Goal: Find specific page/section

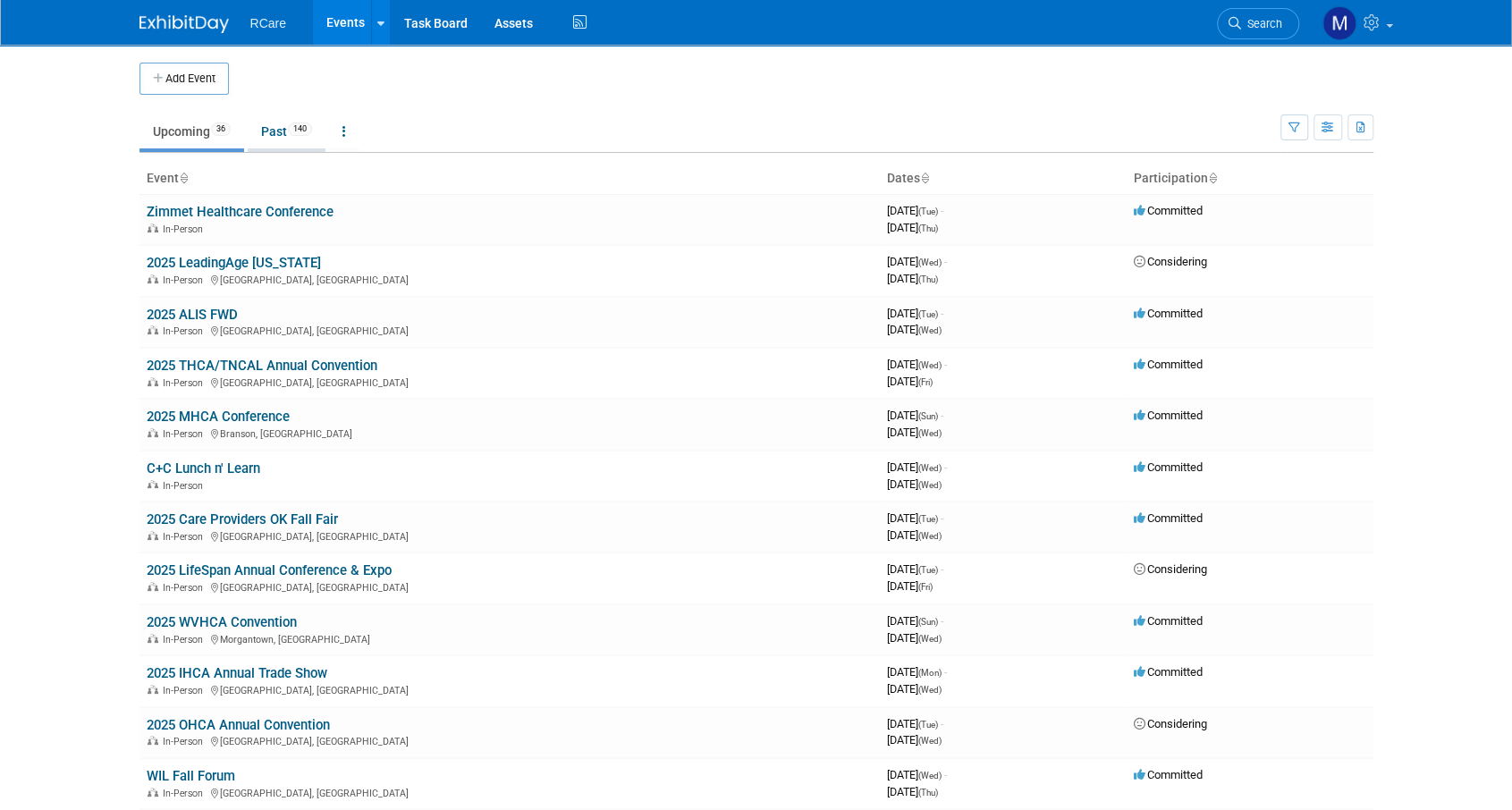
click at [272, 132] on link "Past 140" at bounding box center [286, 131] width 78 height 34
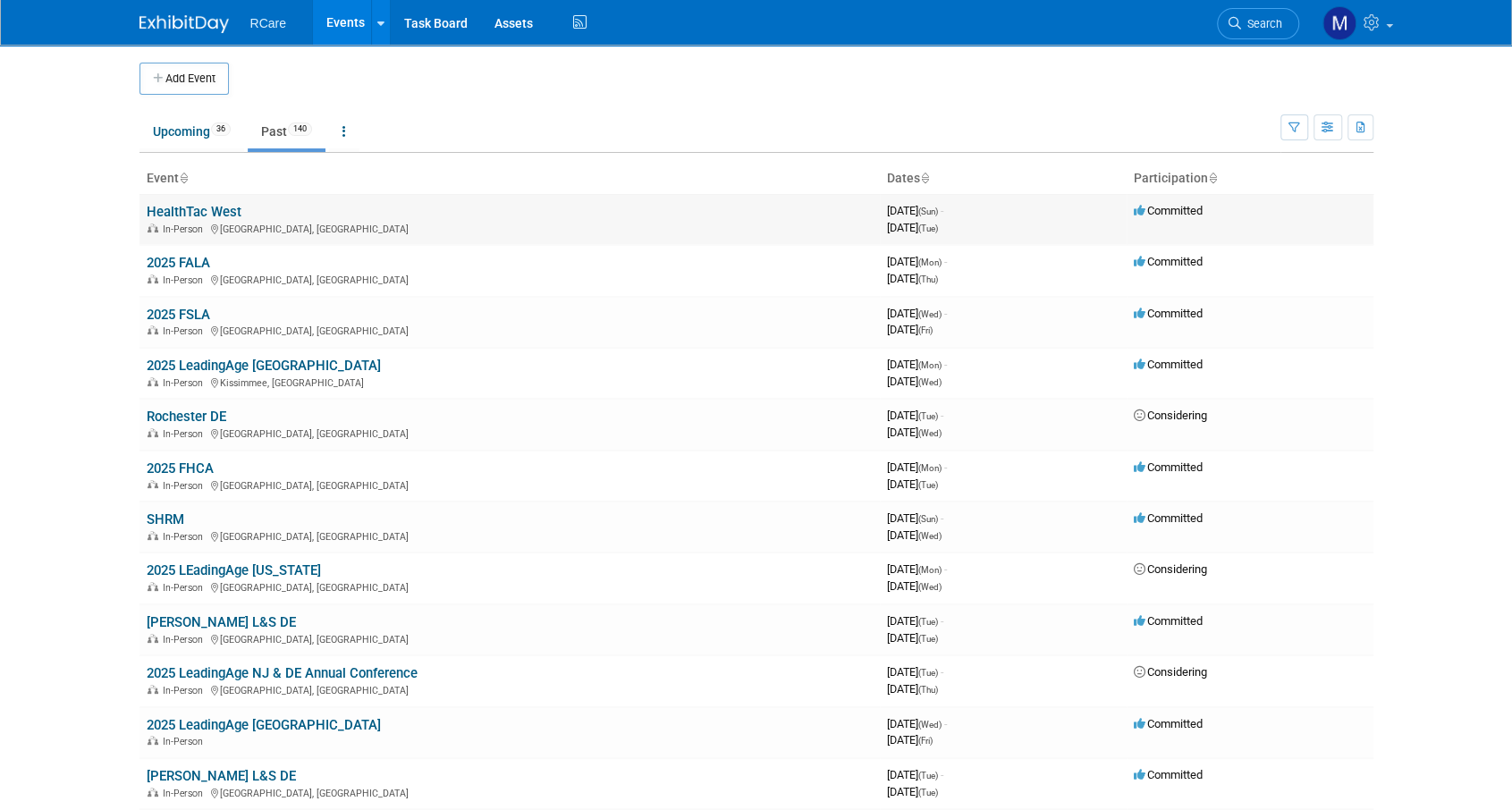
click at [210, 214] on link "HealthTac West" at bounding box center [193, 213] width 94 height 16
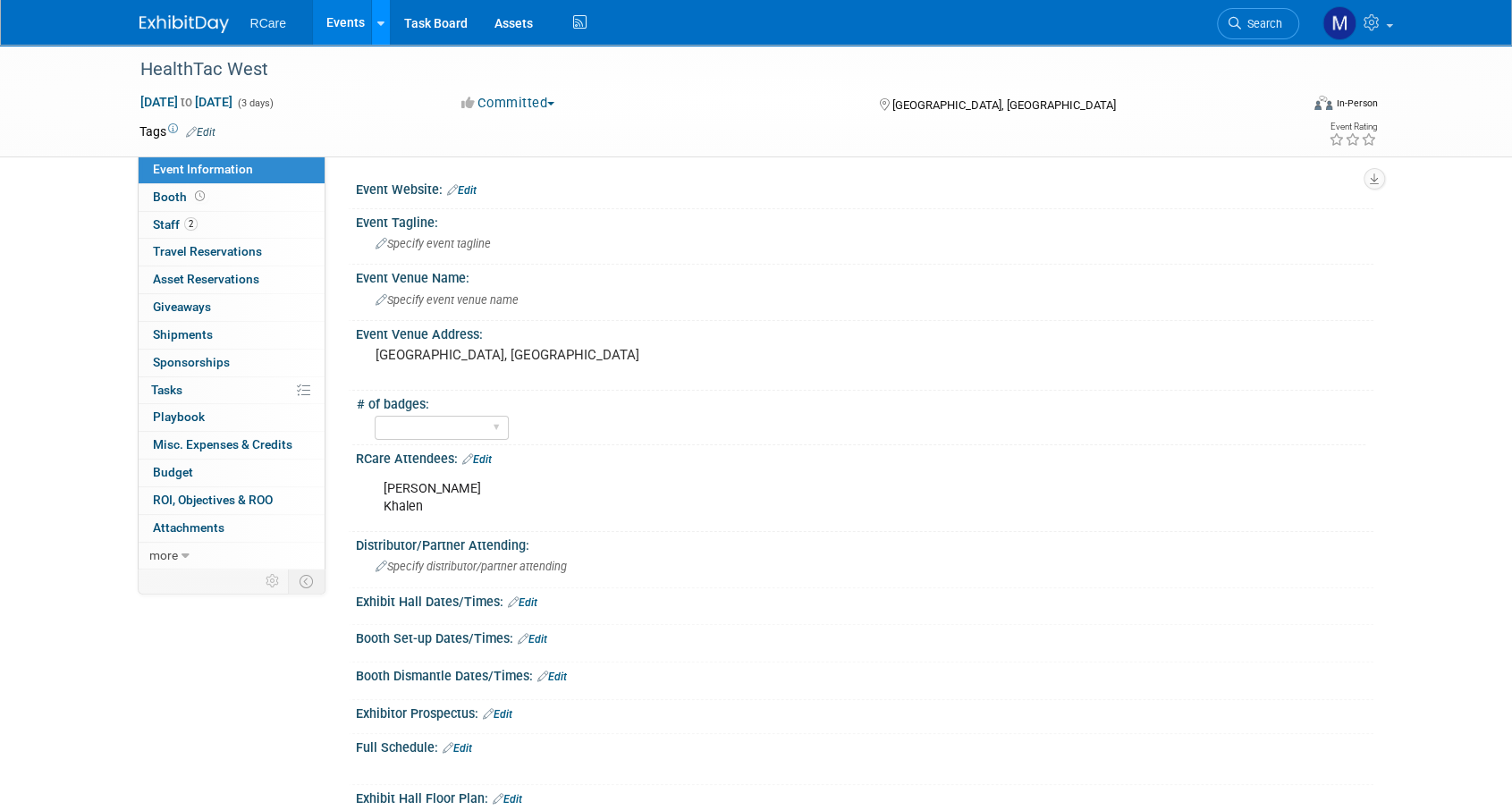
click at [376, 13] on link at bounding box center [380, 22] width 18 height 45
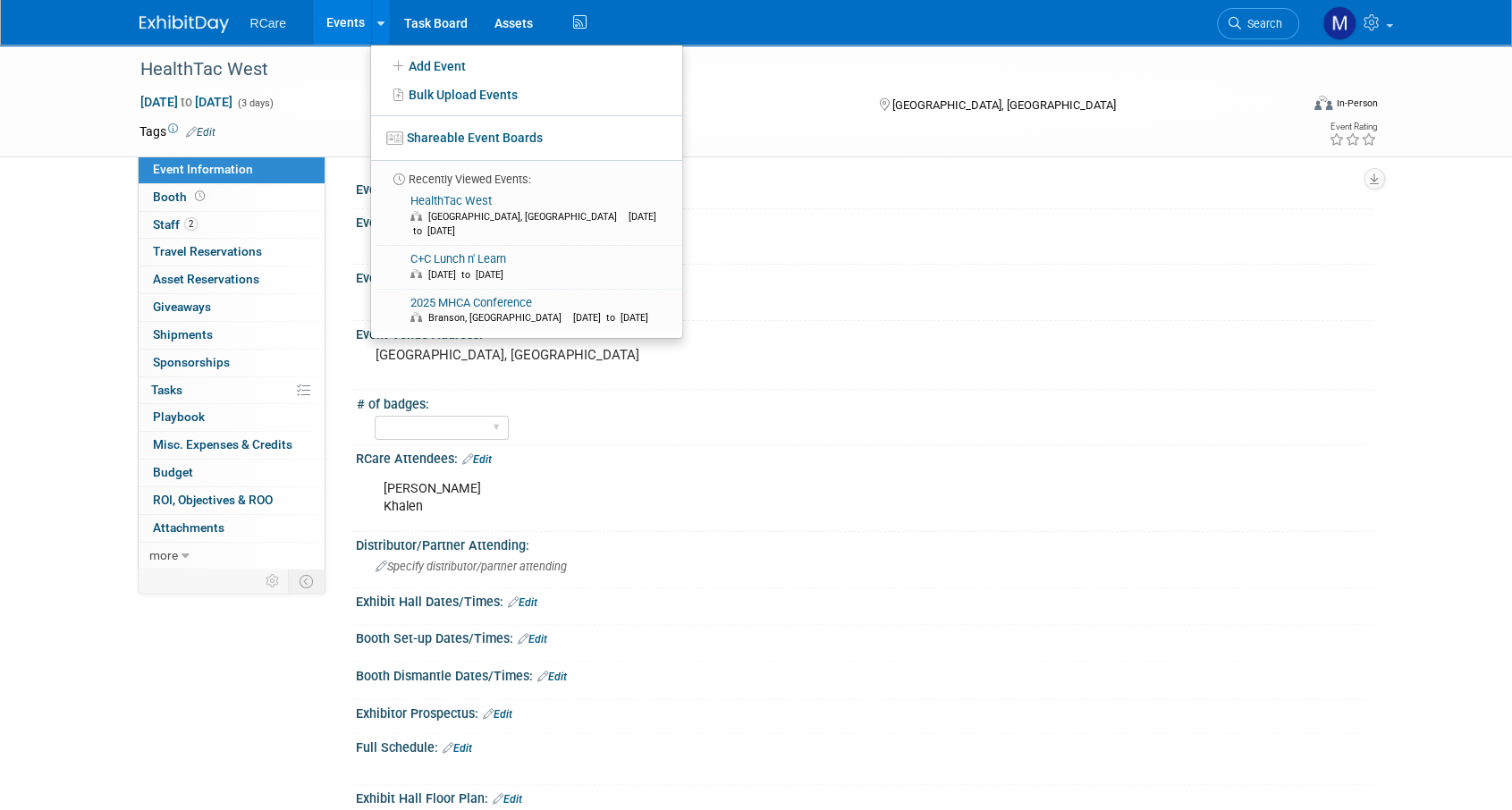
click at [345, 24] on link "Events" at bounding box center [345, 22] width 65 height 45
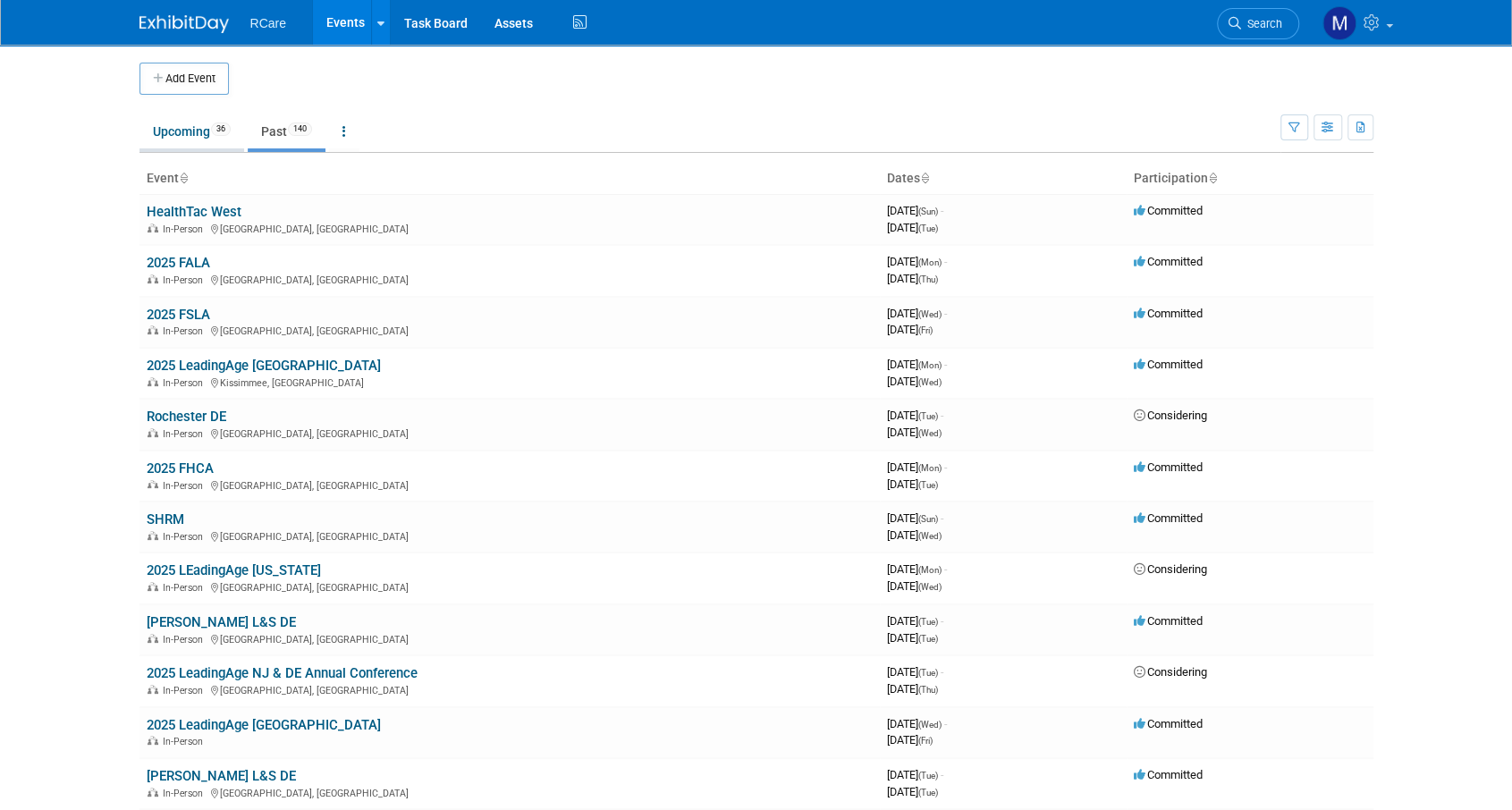
click at [182, 132] on link "Upcoming 36" at bounding box center [192, 131] width 104 height 34
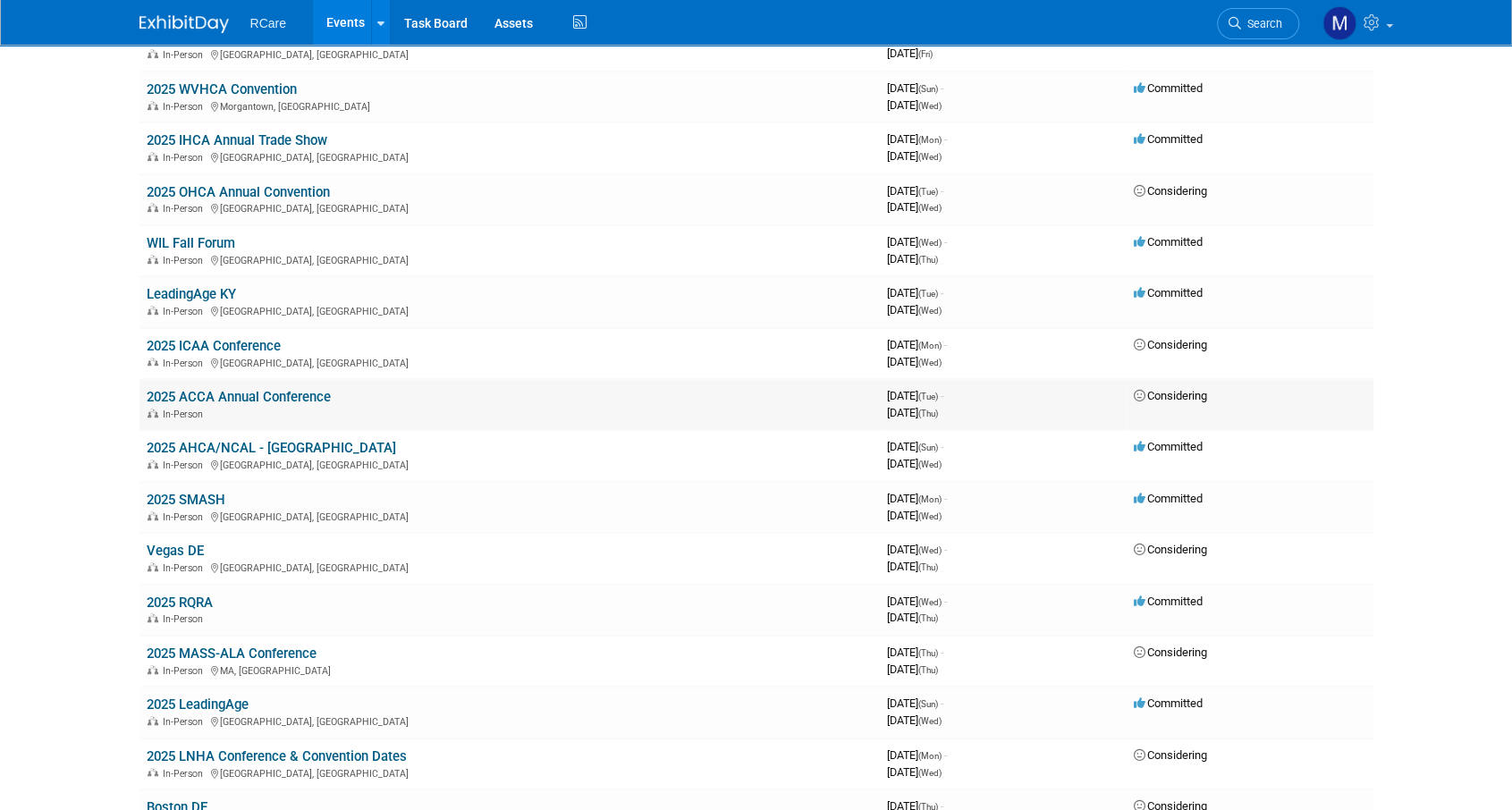
scroll to position [537, 0]
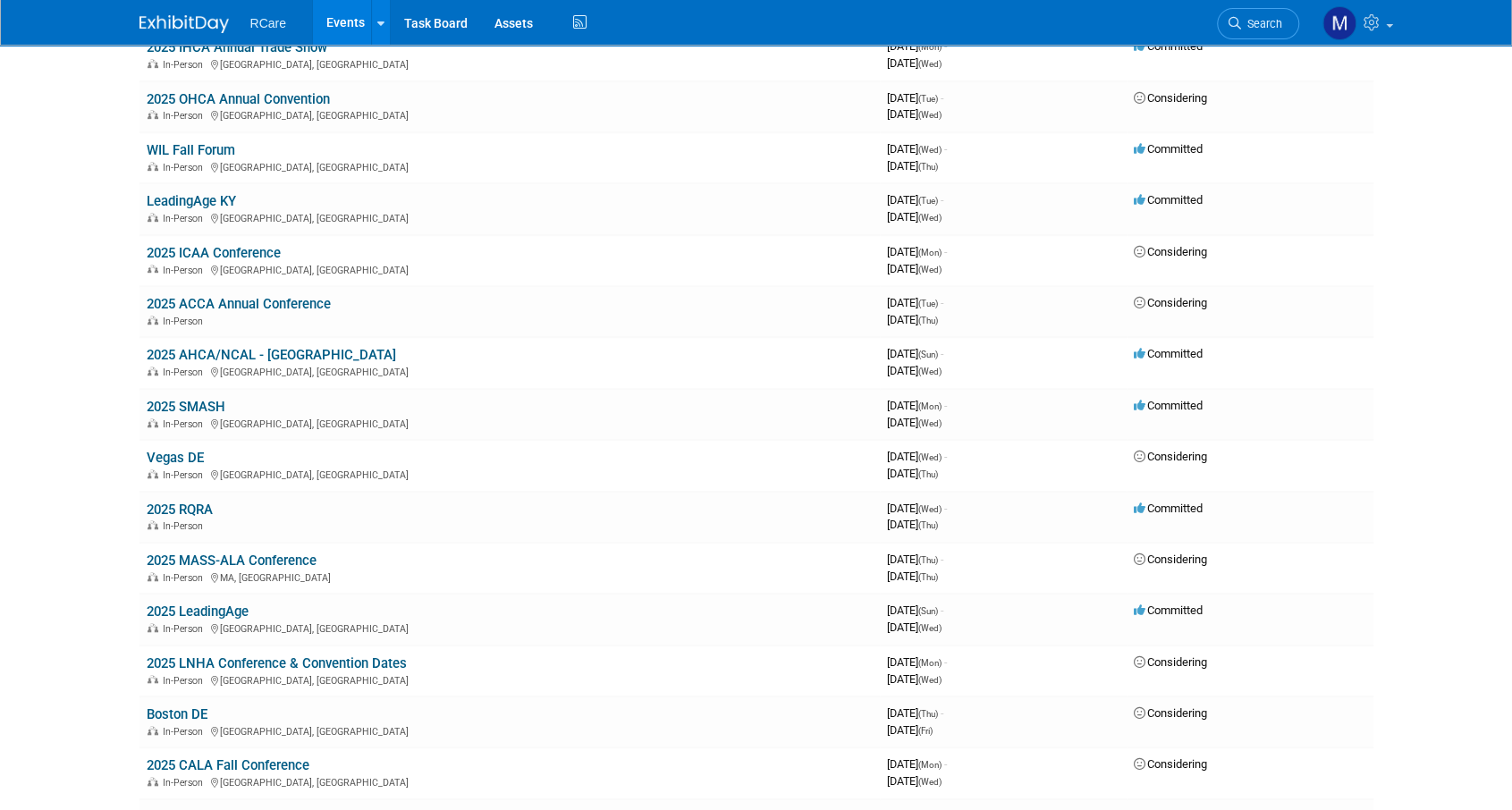
scroll to position [0, 0]
